Goal: Find specific page/section

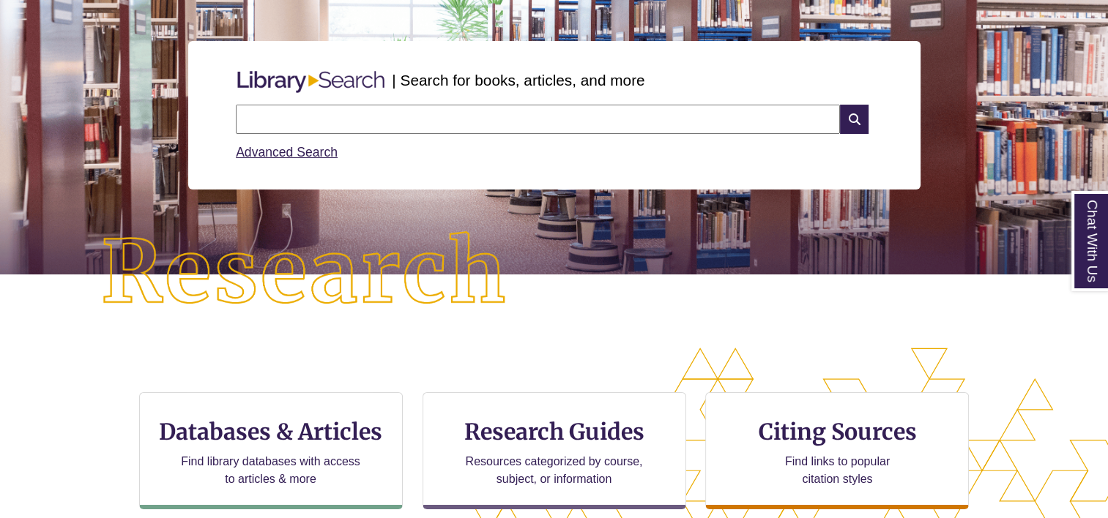
scroll to position [373, 983]
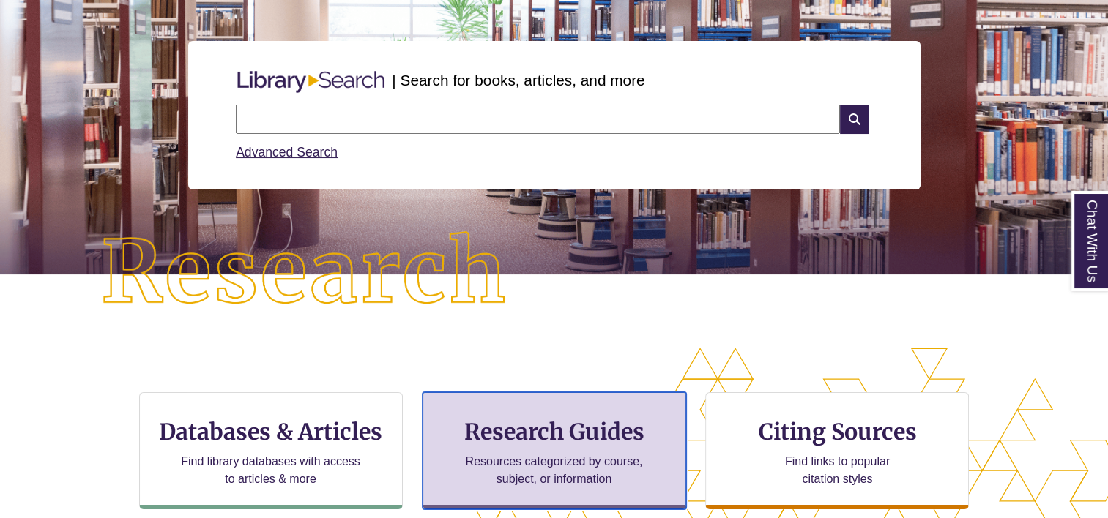
drag, startPoint x: 439, startPoint y: 401, endPoint x: 489, endPoint y: 439, distance: 63.1
click at [489, 439] on h3 "Research Guides" at bounding box center [554, 432] width 239 height 28
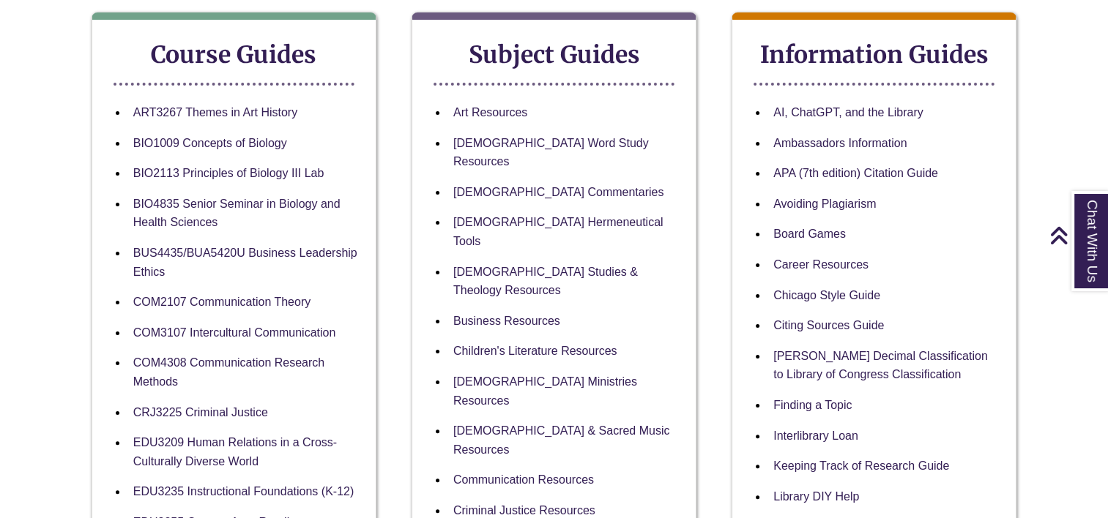
scroll to position [269, 0]
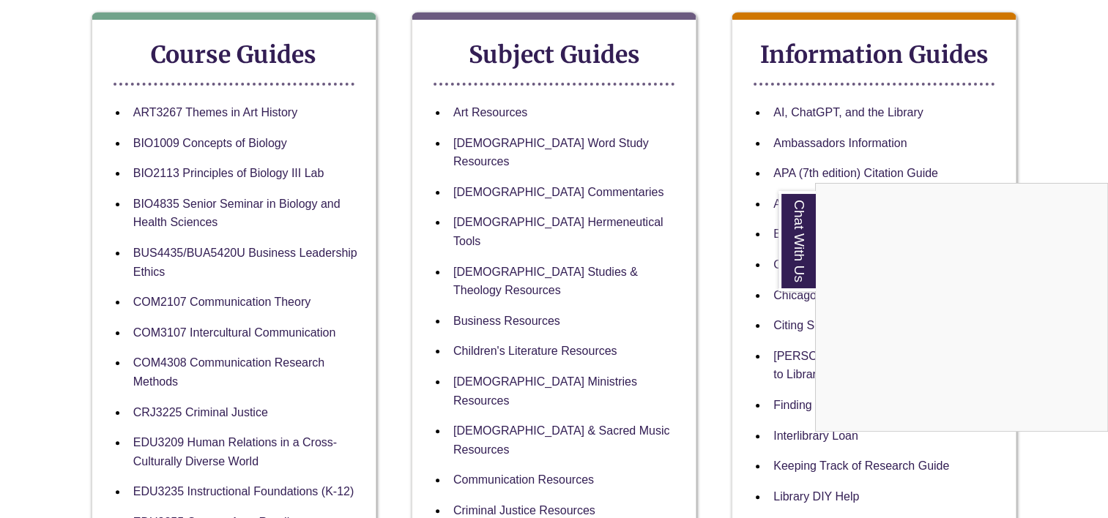
click at [522, 139] on div "Chat With Us" at bounding box center [554, 259] width 1108 height 518
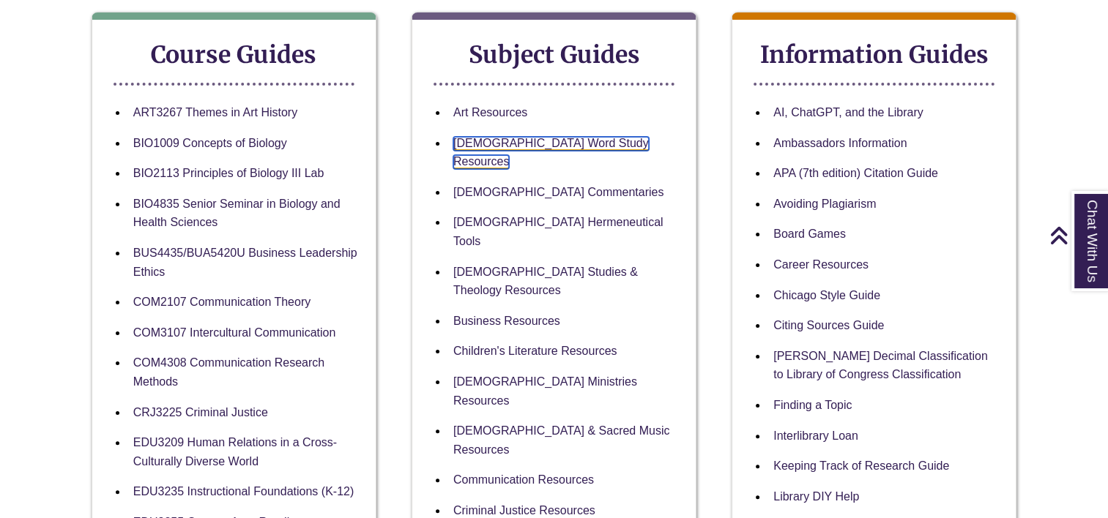
click at [522, 139] on link "Bible Word Study Resources" at bounding box center [551, 153] width 196 height 33
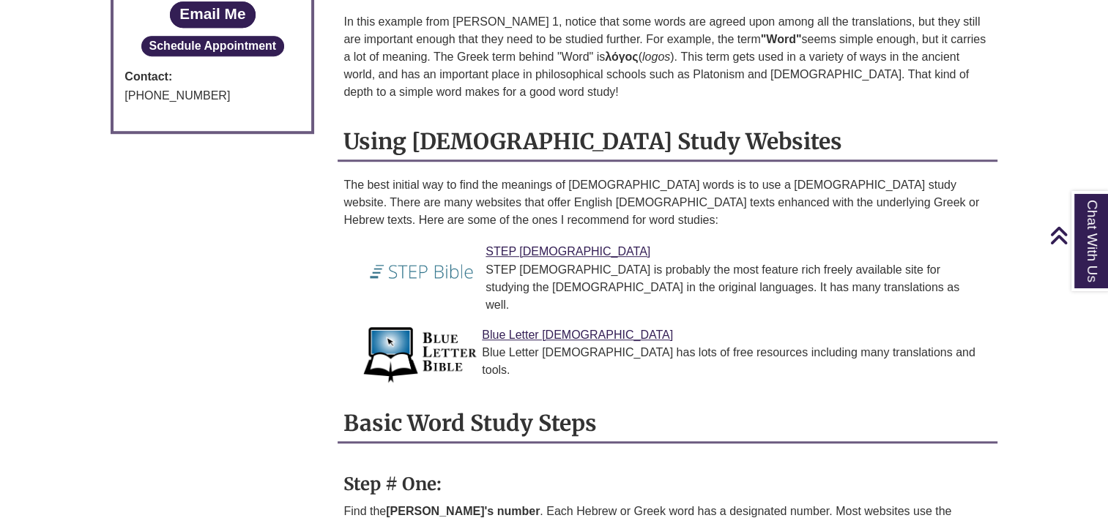
scroll to position [1076, 0]
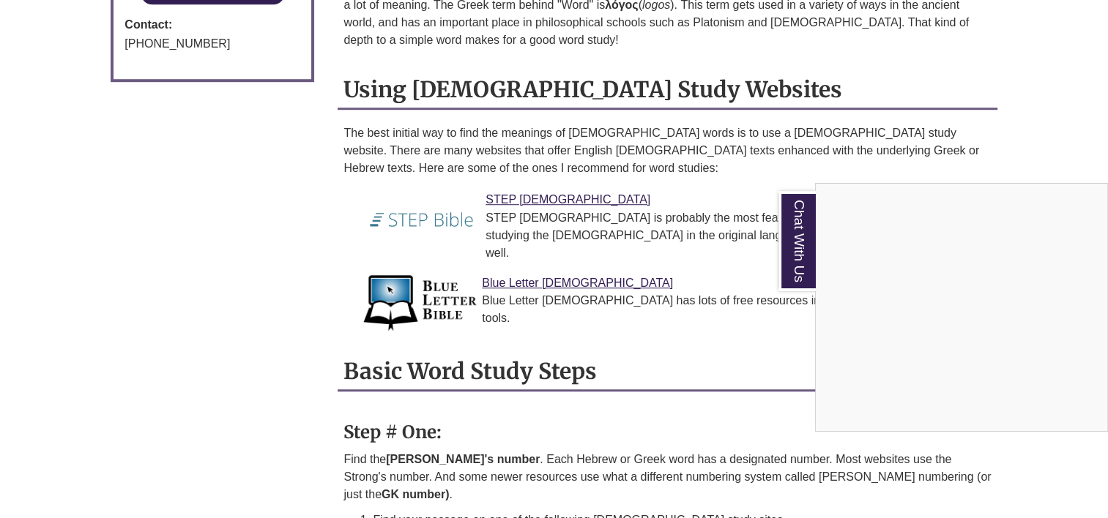
click at [510, 229] on div "Chat With Us" at bounding box center [554, 259] width 1108 height 518
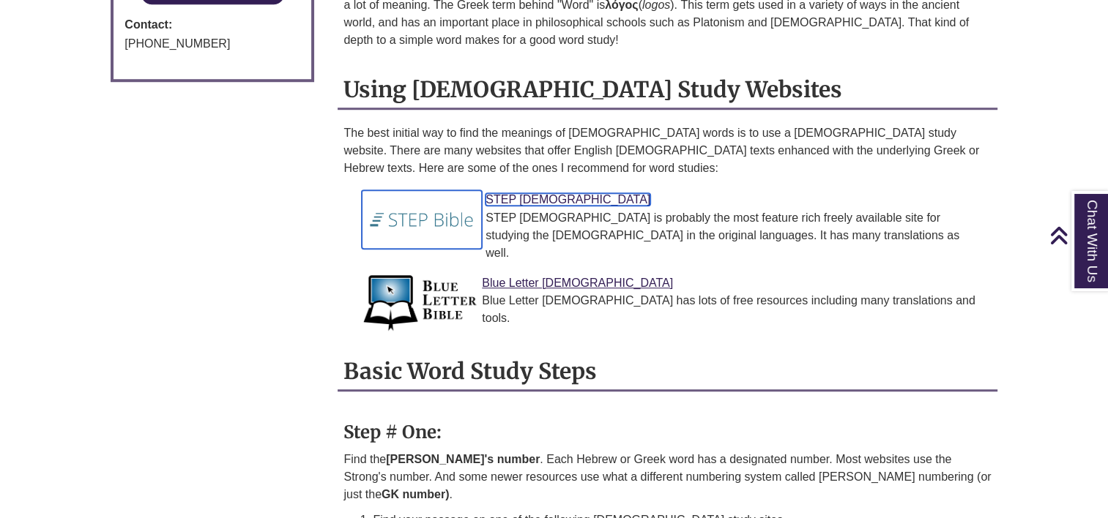
click at [529, 193] on link "STEP Bible" at bounding box center [568, 199] width 165 height 12
